Goal: Task Accomplishment & Management: Manage account settings

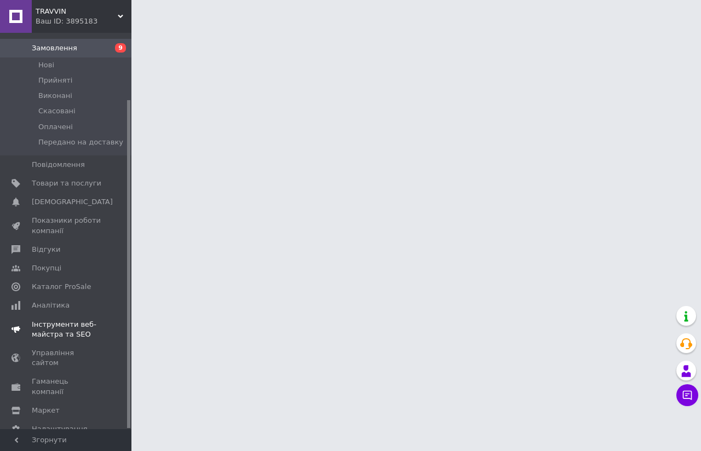
scroll to position [80, 0]
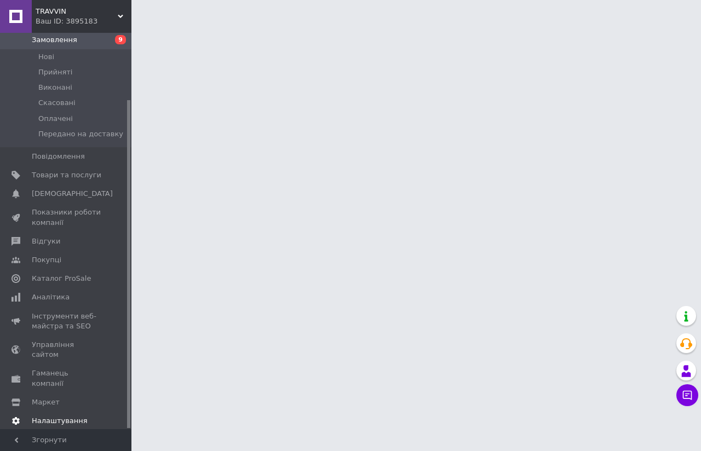
click at [52, 416] on span "Налаштування" at bounding box center [60, 421] width 56 height 10
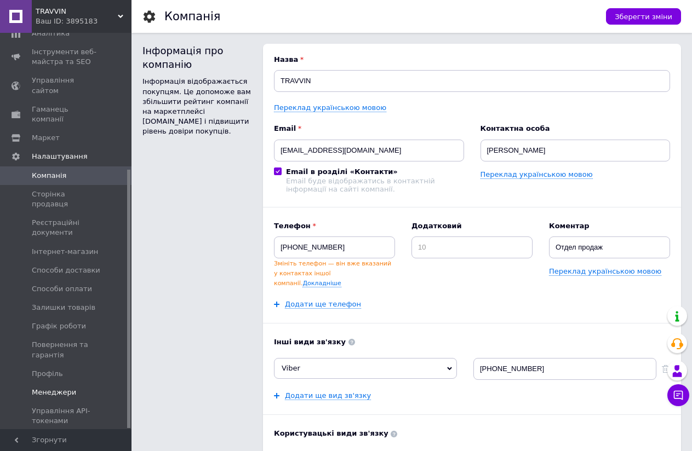
click at [55, 388] on span "Менеджери" at bounding box center [54, 393] width 44 height 10
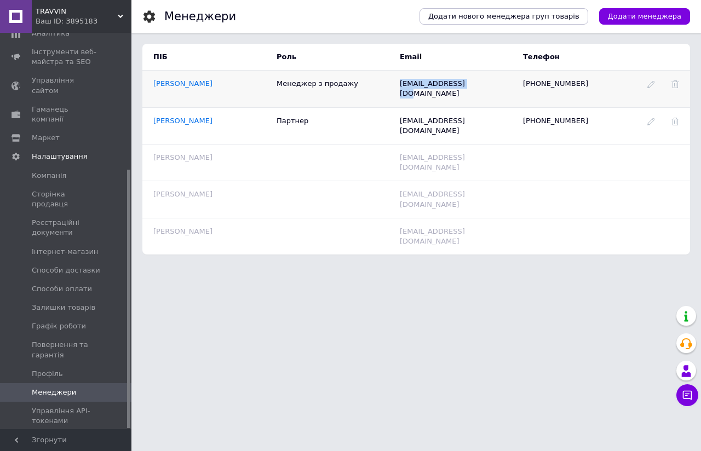
drag, startPoint x: 399, startPoint y: 83, endPoint x: 435, endPoint y: 84, distance: 35.6
click at [471, 89] on td "travvinmen@ukr.net" at bounding box center [450, 89] width 123 height 37
copy span "travvinmen@ukr.net"
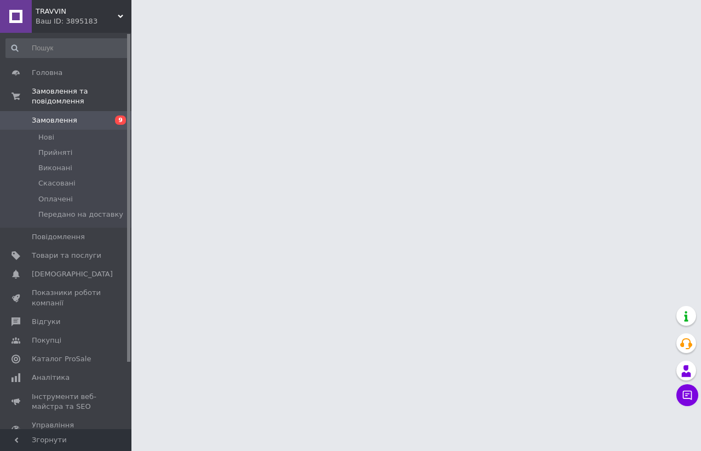
click at [118, 17] on icon at bounding box center [120, 16] width 5 height 5
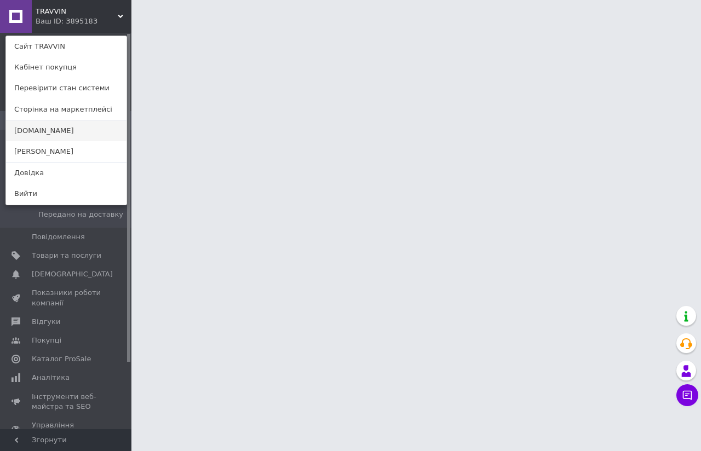
click at [48, 132] on link "[DOMAIN_NAME]" at bounding box center [66, 130] width 120 height 21
